Goal: Communication & Community: Answer question/provide support

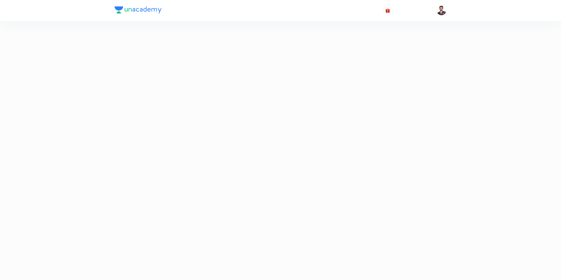
click at [404, 255] on iframe at bounding box center [280, 140] width 561 height 280
